Goal: Task Accomplishment & Management: Complete application form

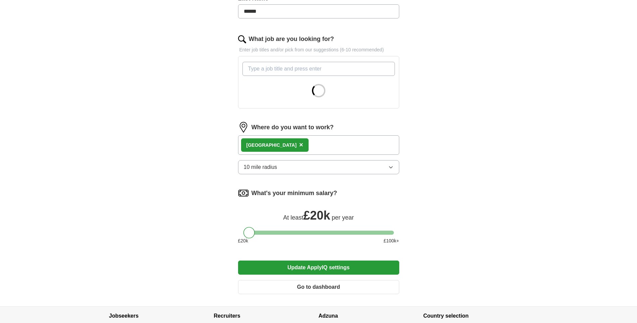
scroll to position [134, 0]
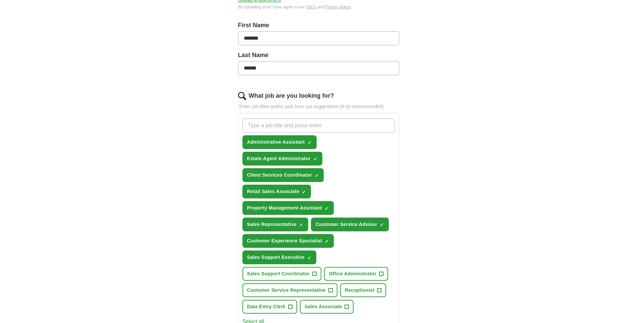
click at [288, 124] on input "What job are you looking for?" at bounding box center [318, 125] width 152 height 14
click at [0, 0] on span "×" at bounding box center [0, 0] width 0 height 0
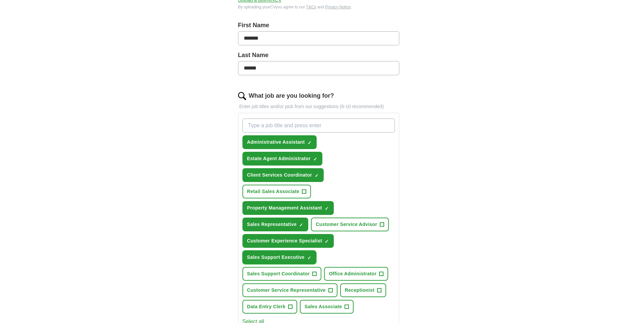
click at [0, 0] on span "×" at bounding box center [0, 0] width 0 height 0
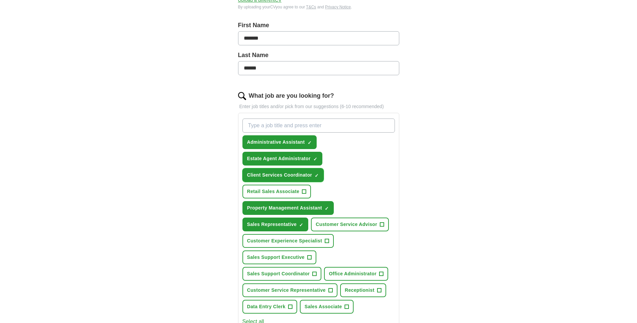
click at [0, 0] on span "×" at bounding box center [0, 0] width 0 height 0
click at [290, 126] on input "What job are you looking for?" at bounding box center [318, 125] width 152 height 14
type input "retail assistant"
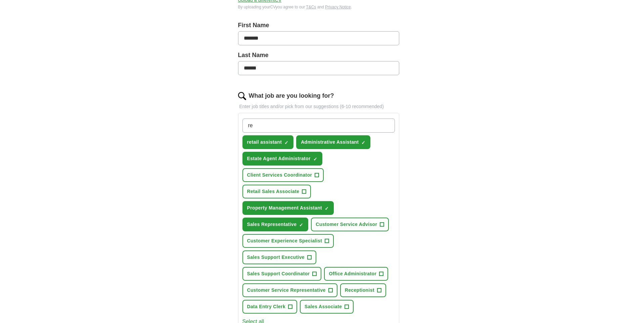
type input "r"
type input "hotel manager"
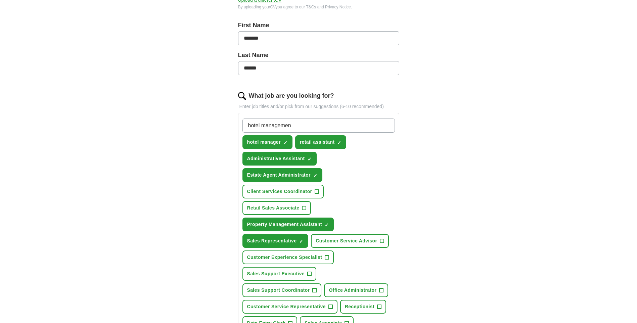
type input "hotel management"
type input "hospitality assistant"
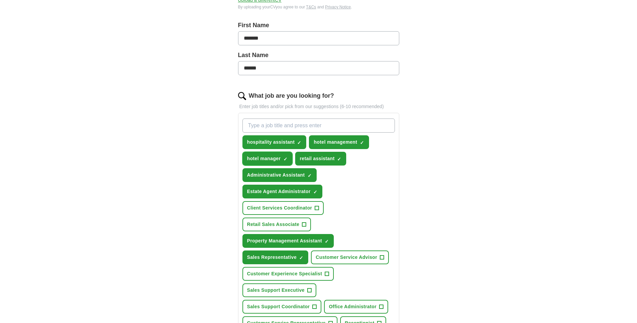
click at [0, 0] on span "×" at bounding box center [0, 0] width 0 height 0
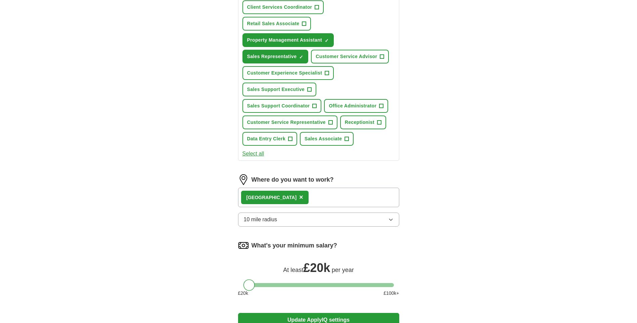
scroll to position [403, 0]
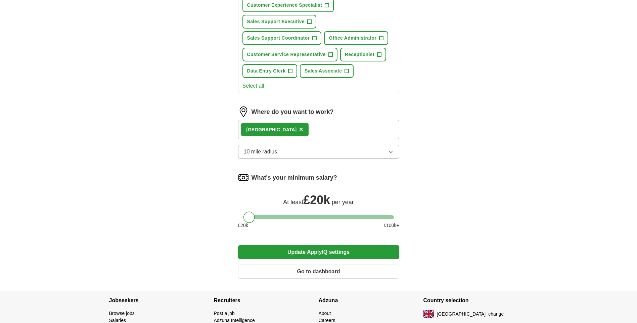
click at [320, 250] on button "Update ApplyIQ settings" at bounding box center [318, 252] width 161 height 14
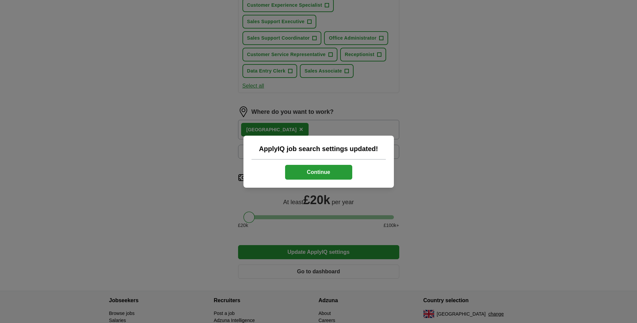
click at [321, 173] on button "Continue" at bounding box center [318, 172] width 67 height 15
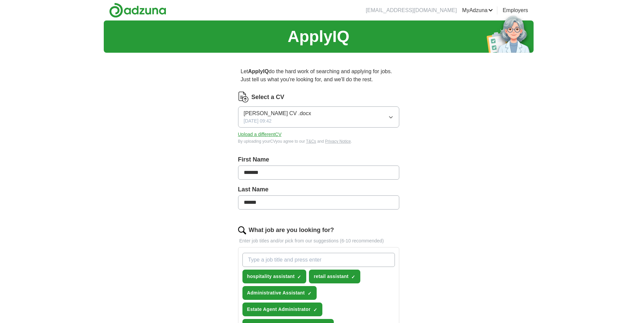
click at [0, 0] on link "Logout" at bounding box center [0, 0] width 0 height 0
